Goal: Transaction & Acquisition: Purchase product/service

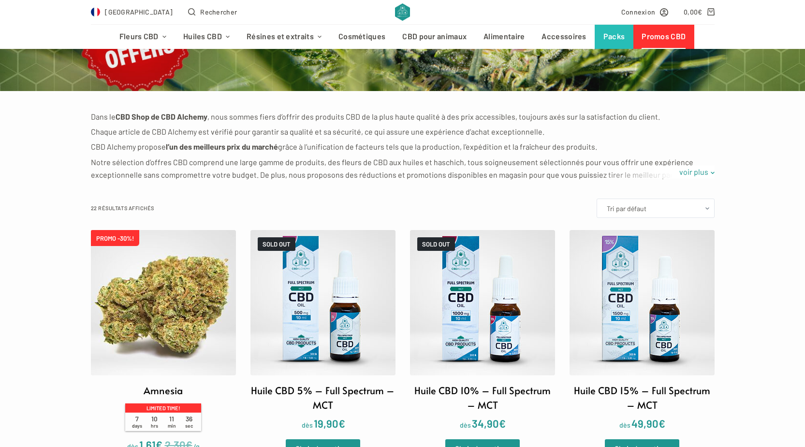
scroll to position [242, 0]
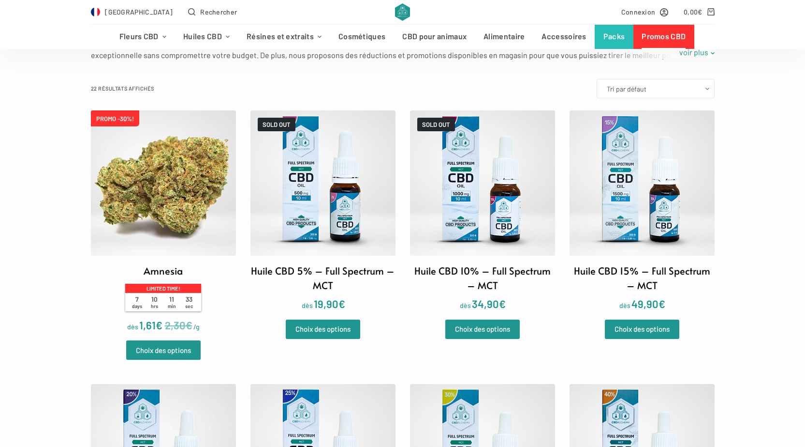
click at [173, 187] on img at bounding box center [163, 182] width 145 height 145
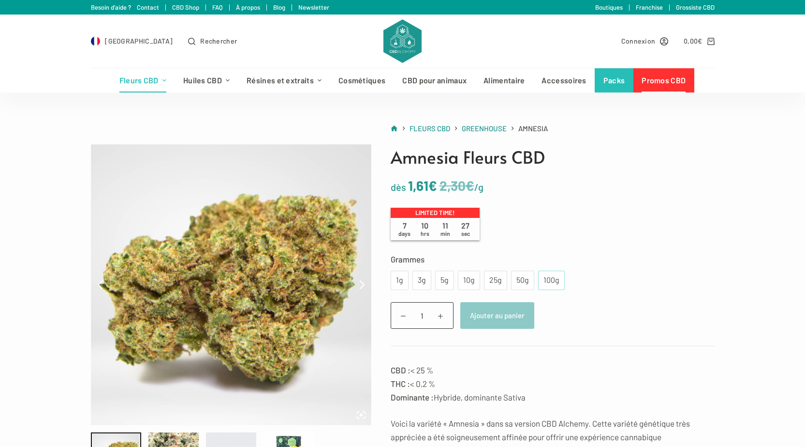
click at [556, 280] on div "100g" at bounding box center [551, 280] width 15 height 13
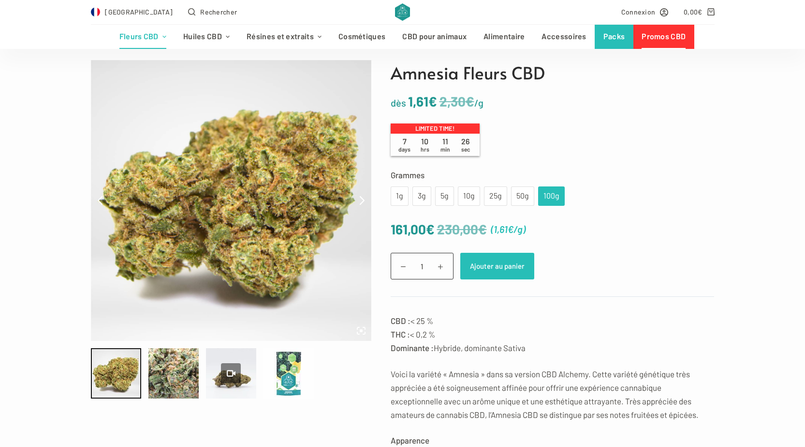
scroll to position [97, 0]
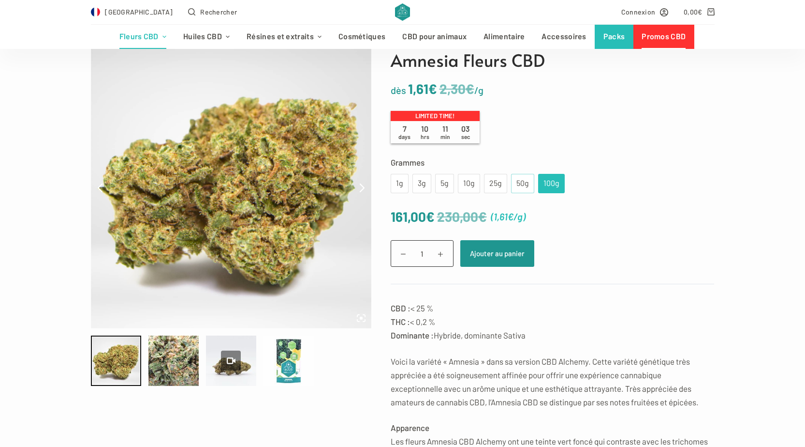
click at [528, 179] on div "50g" at bounding box center [522, 183] width 23 height 19
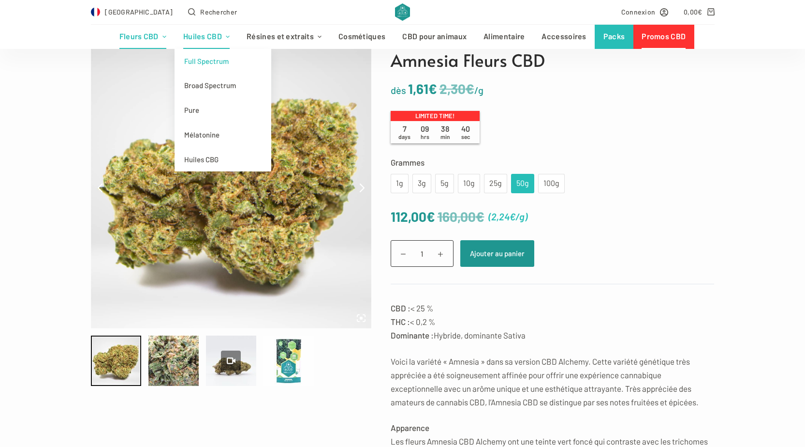
click at [212, 60] on link "Full Spectrum" at bounding box center [223, 61] width 97 height 25
